Goal: Navigation & Orientation: Find specific page/section

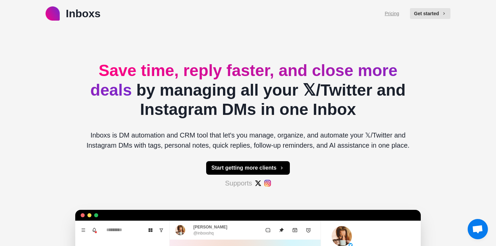
click at [388, 14] on link "Pricing" at bounding box center [392, 13] width 15 height 7
